Goal: Check status

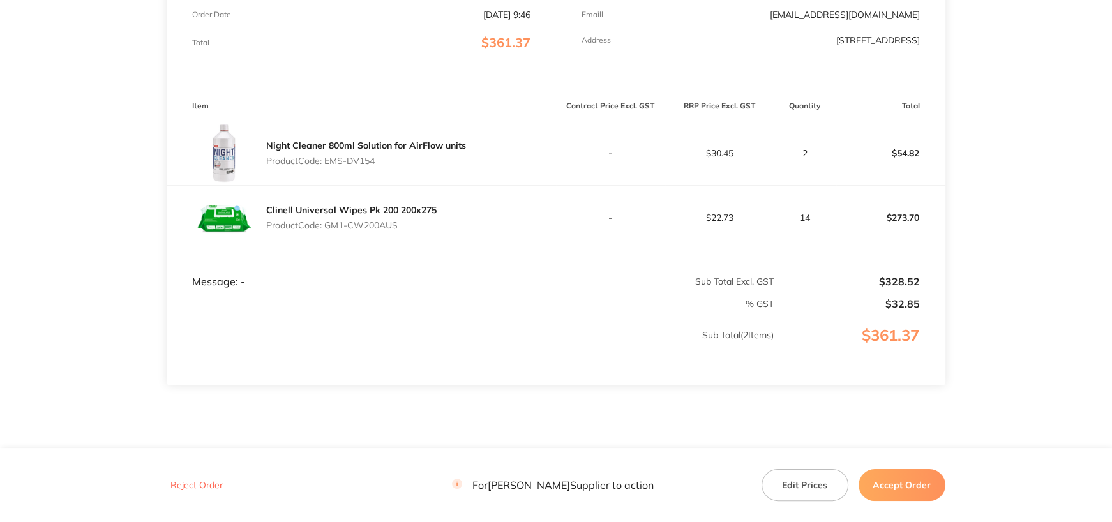
scroll to position [284, 0]
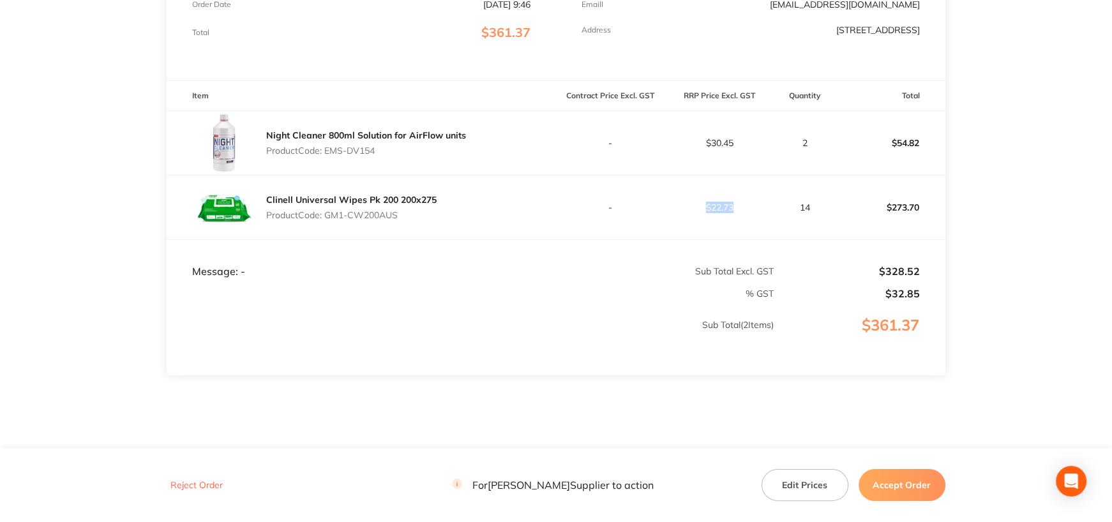
drag, startPoint x: 704, startPoint y: 184, endPoint x: 744, endPoint y: 248, distance: 75.1
click at [745, 202] on p "$22.73" at bounding box center [720, 207] width 108 height 10
drag, startPoint x: 886, startPoint y: 184, endPoint x: 920, endPoint y: 188, distance: 34.0
click at [919, 192] on p "$273.70" at bounding box center [891, 207] width 108 height 31
drag, startPoint x: 796, startPoint y: 187, endPoint x: 816, endPoint y: 206, distance: 27.1
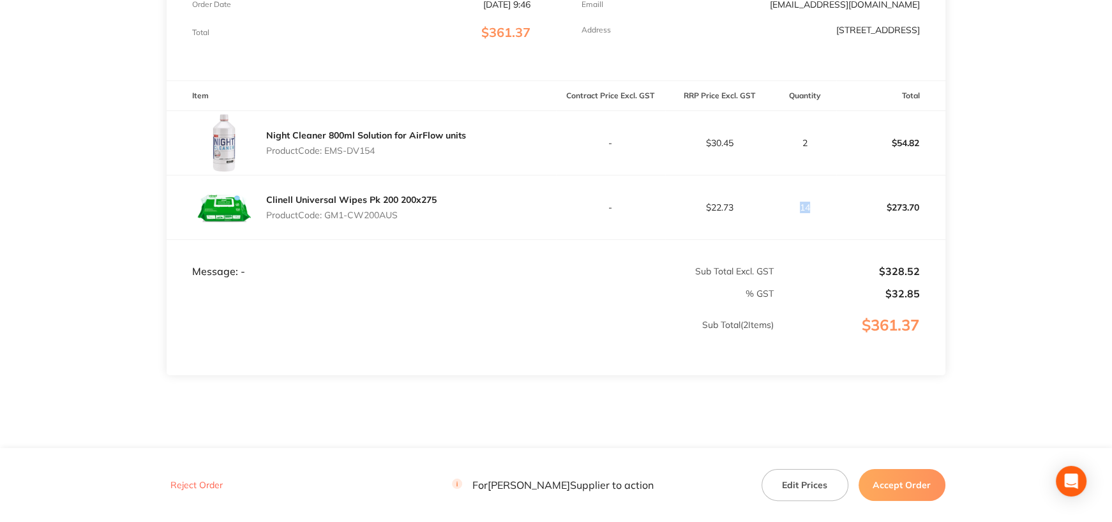
click at [816, 206] on td "14" at bounding box center [805, 207] width 63 height 64
drag, startPoint x: 704, startPoint y: 205, endPoint x: 747, endPoint y: 209, distance: 43.6
click at [748, 209] on p "$22.73" at bounding box center [720, 207] width 108 height 10
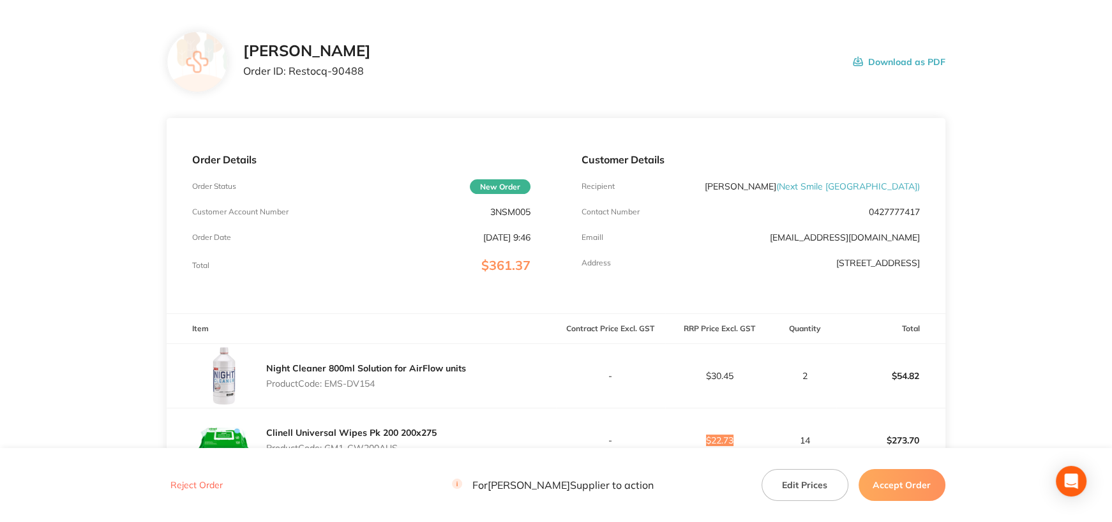
scroll to position [29, 0]
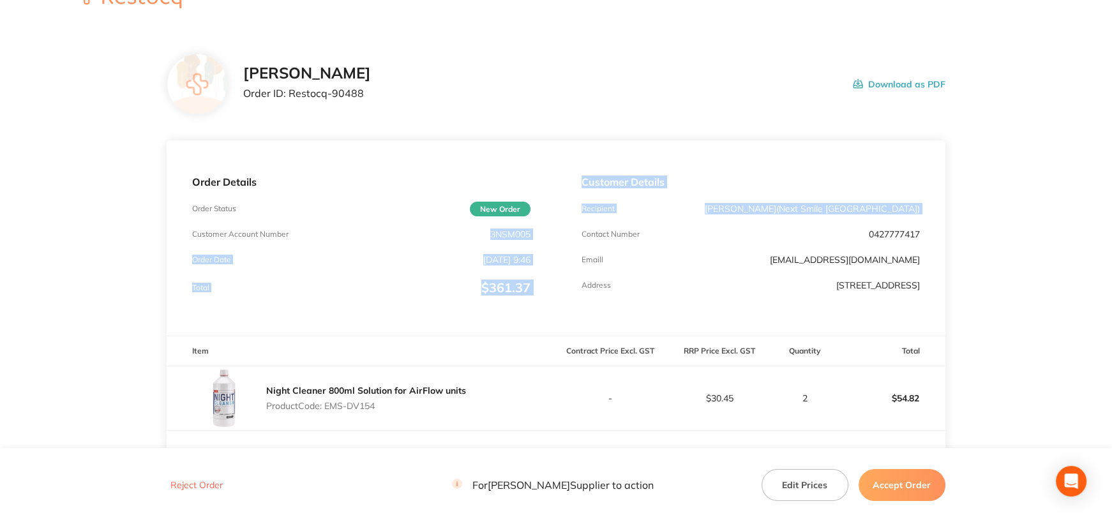
drag, startPoint x: 489, startPoint y: 234, endPoint x: 561, endPoint y: 235, distance: 72.1
click at [561, 235] on div "Order Details Order Status New Order Customer Account Number 3NSM005 Order Date…" at bounding box center [556, 237] width 778 height 195
click at [521, 223] on div "Order Details Order Status New Order Customer Account Number 3NSM005 Order Date…" at bounding box center [361, 237] width 389 height 195
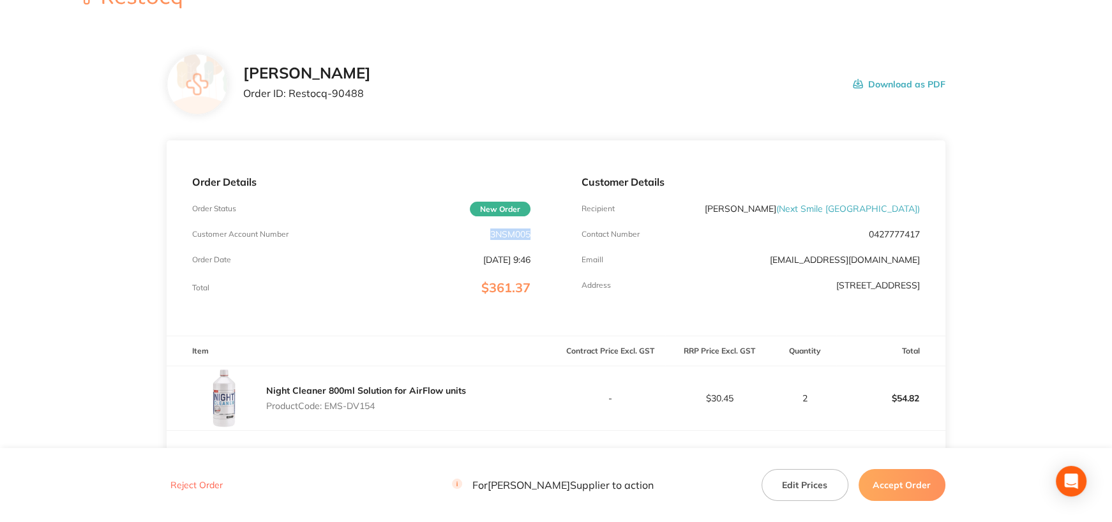
drag, startPoint x: 489, startPoint y: 233, endPoint x: 530, endPoint y: 234, distance: 41.5
click at [530, 234] on div "Order Details Order Status New Order Customer Account Number 3NSM005 Order Date…" at bounding box center [361, 237] width 389 height 195
copy p "3NSM005"
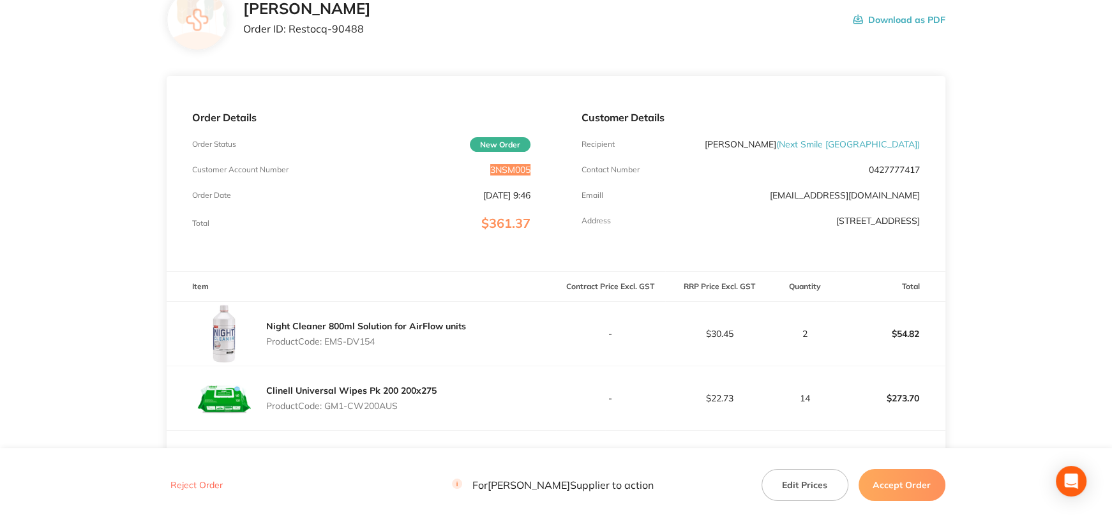
scroll to position [156, 0]
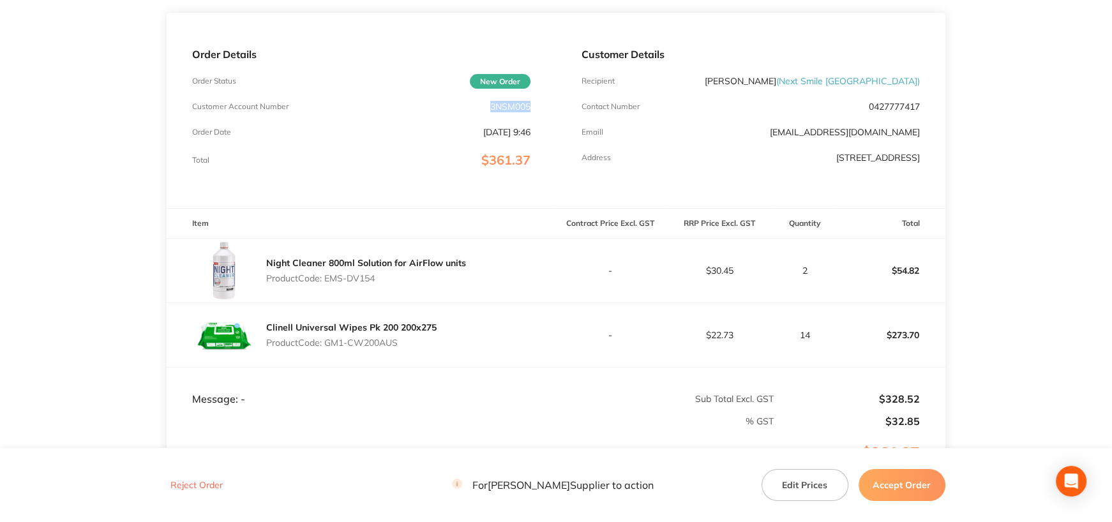
drag, startPoint x: 328, startPoint y: 277, endPoint x: 388, endPoint y: 278, distance: 60.0
click at [388, 278] on p "Product Code: EMS-DV154" at bounding box center [366, 278] width 200 height 10
copy p "EMS-DV154"
click at [1103, 220] on main "[PERSON_NAME] Order ID: Restocq- 90488 Download as PDF Order Details Order Stat…" at bounding box center [556, 252] width 1112 height 705
drag, startPoint x: 351, startPoint y: 341, endPoint x: 414, endPoint y: 344, distance: 62.6
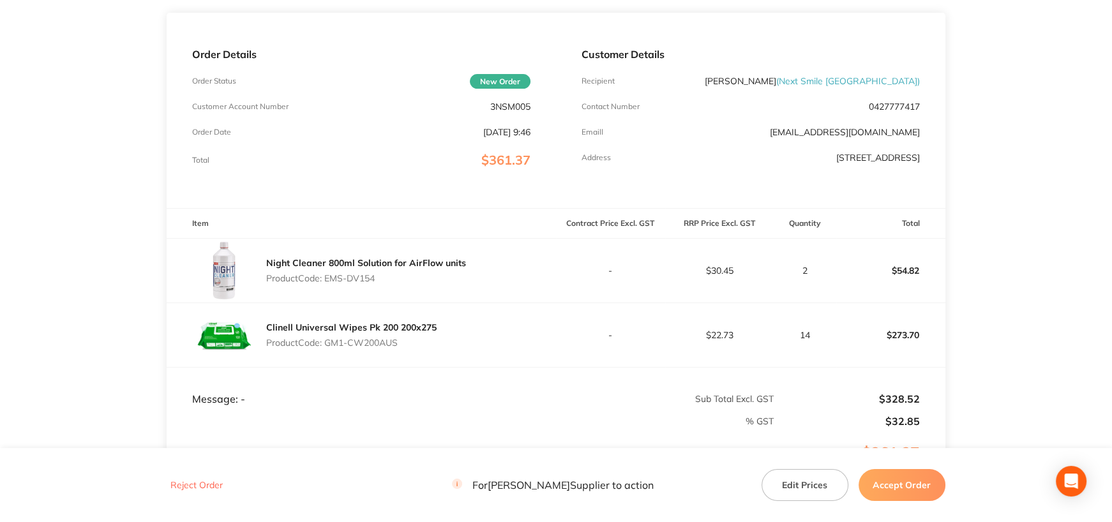
click at [414, 344] on p "Product Code: GM1-CW200AUS" at bounding box center [351, 343] width 170 height 10
copy p "CW200AUS"
click at [561, 327] on td "-" at bounding box center [610, 335] width 109 height 64
drag, startPoint x: 325, startPoint y: 339, endPoint x: 435, endPoint y: 340, distance: 109.8
click at [435, 340] on div "Clinell Universal Wipes Pk 200 200x275 Product Code: GM1-CW200AUS" at bounding box center [361, 335] width 389 height 64
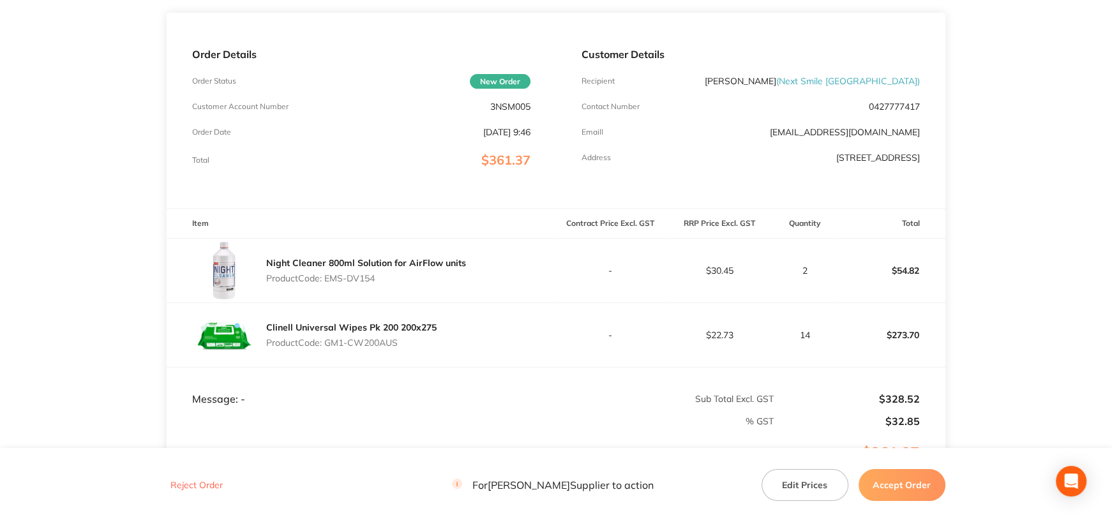
copy p "GM1-CW200AUS"
drag, startPoint x: 716, startPoint y: 271, endPoint x: 745, endPoint y: 274, distance: 28.8
click at [745, 274] on p "$30.45" at bounding box center [720, 270] width 108 height 10
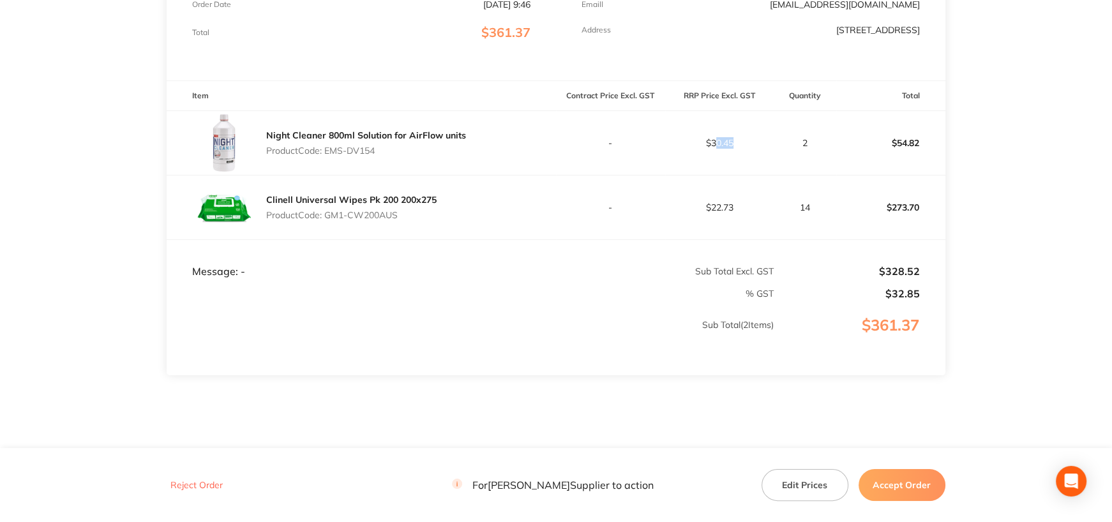
click at [875, 333] on p "$361.37" at bounding box center [859, 338] width 170 height 43
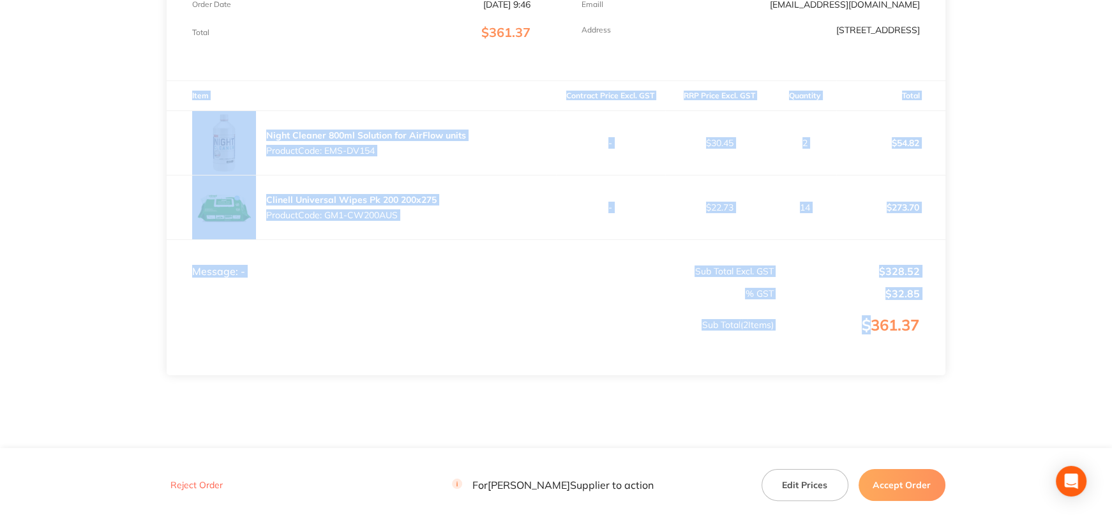
drag, startPoint x: 865, startPoint y: 325, endPoint x: 962, endPoint y: 322, distance: 97.7
click at [962, 322] on main "[PERSON_NAME] Order ID: Restocq- 90488 Download as PDF Order Details Order Stat…" at bounding box center [556, 125] width 1112 height 705
